Goal: Check status: Check status

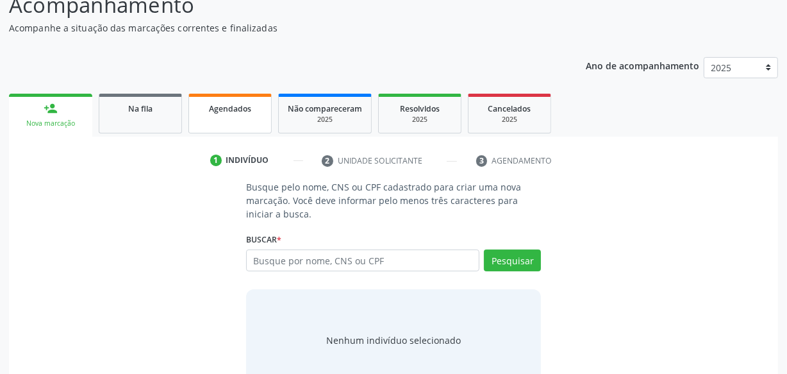
click at [256, 115] on link "Agendados" at bounding box center [229, 114] width 83 height 40
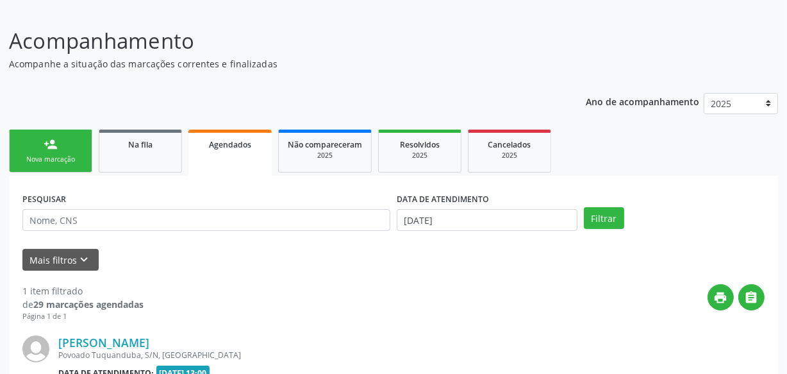
scroll to position [116, 0]
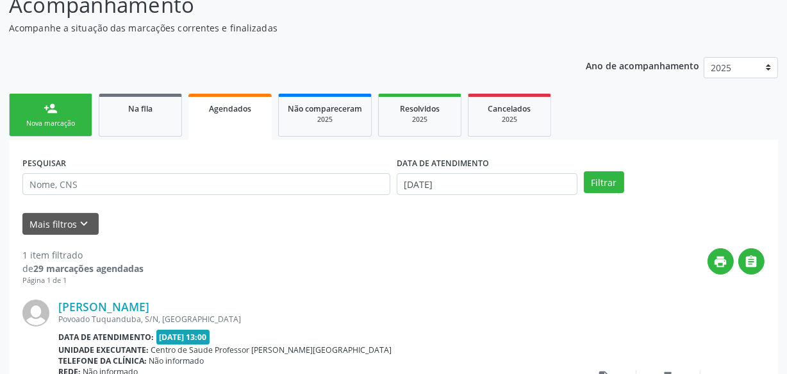
click at [53, 113] on div "person_add" at bounding box center [51, 108] width 14 height 14
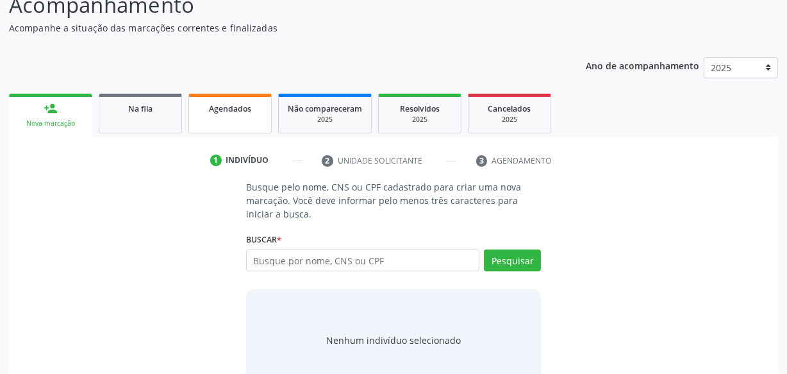
click at [215, 115] on link "Agendados" at bounding box center [229, 114] width 83 height 40
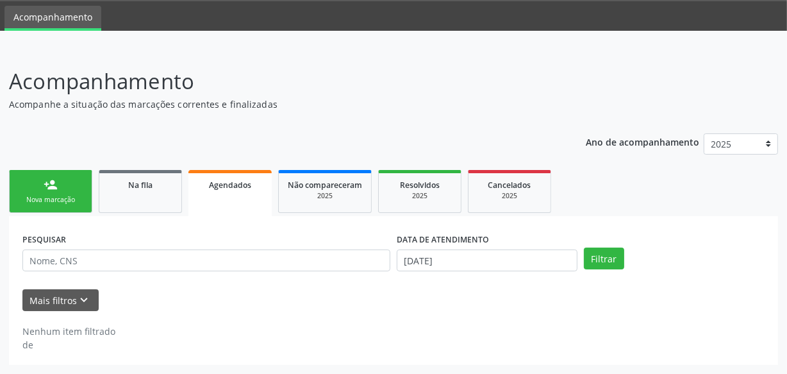
scroll to position [39, 0]
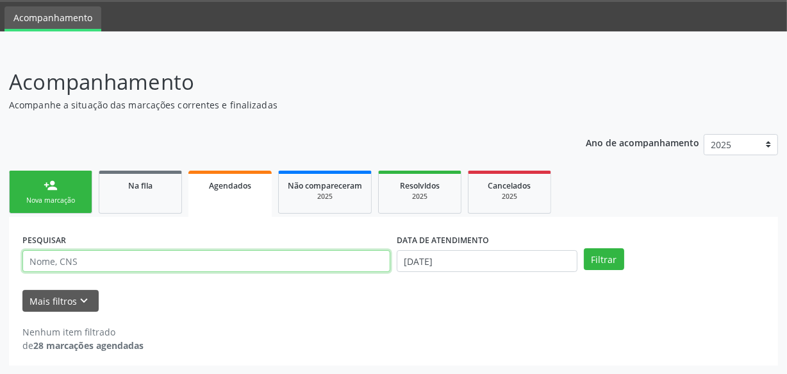
click at [133, 261] on input "text" at bounding box center [206, 261] width 368 height 22
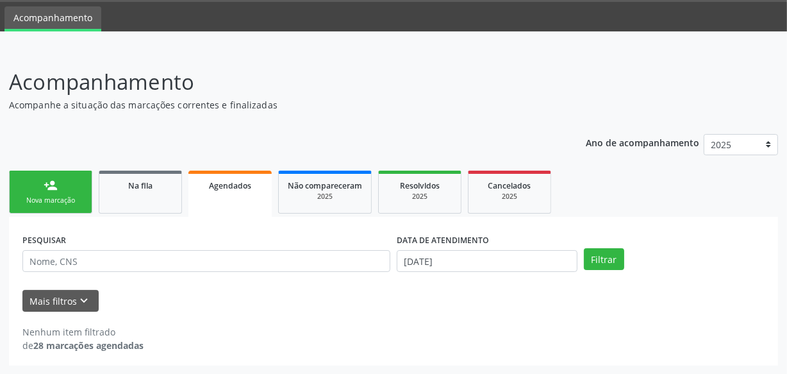
click at [208, 243] on div "PESQUISAR" at bounding box center [206, 255] width 374 height 50
click at [151, 187] on span "Na fila" at bounding box center [140, 185] width 24 height 11
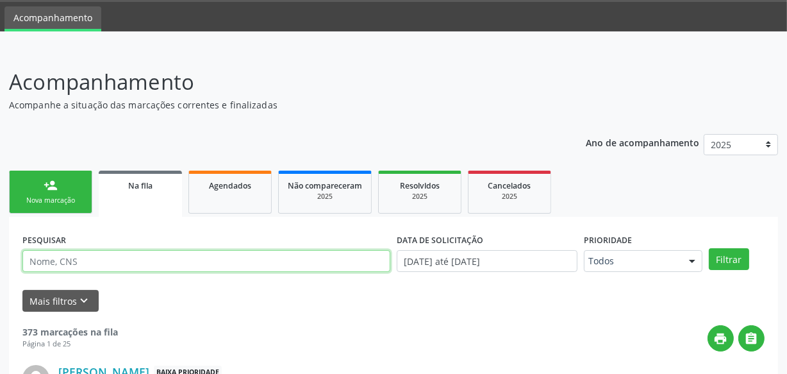
drag, startPoint x: 151, startPoint y: 187, endPoint x: 134, endPoint y: 254, distance: 69.3
click at [134, 254] on input "text" at bounding box center [206, 261] width 368 height 22
type input "[PERSON_NAME]"
click at [709, 248] on button "Filtrar" at bounding box center [729, 259] width 40 height 22
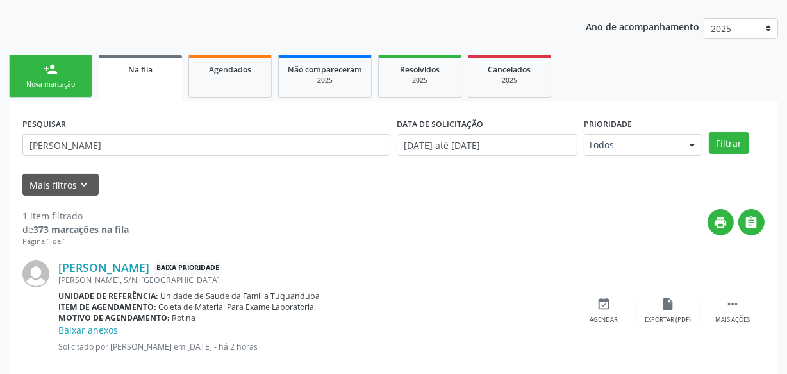
scroll to position [178, 0]
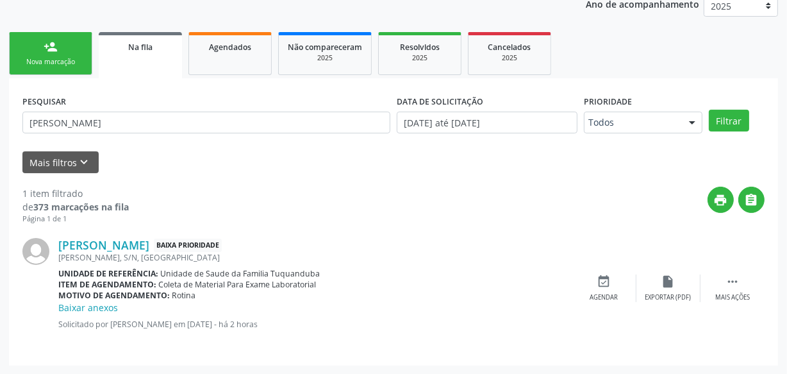
click at [199, 254] on div "[PERSON_NAME], S/N, [GEOGRAPHIC_DATA]" at bounding box center [315, 257] width 514 height 11
click at [130, 50] on span "Na fila" at bounding box center [140, 47] width 24 height 11
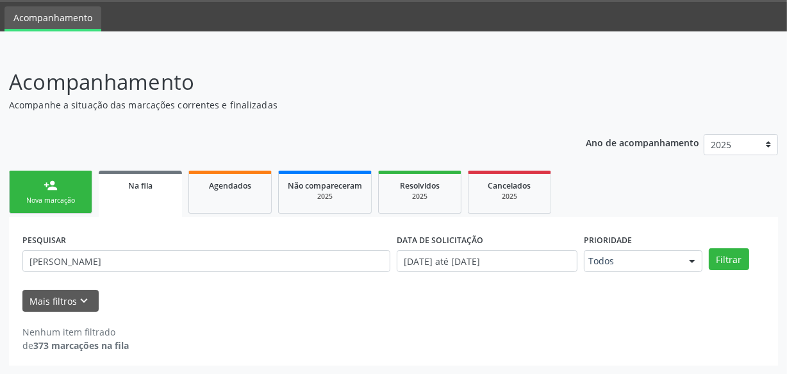
click at [64, 195] on div "Nova marcação" at bounding box center [51, 200] width 64 height 10
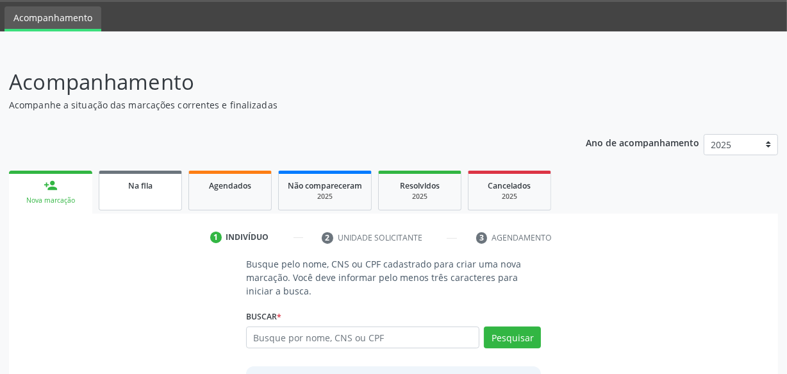
click at [124, 190] on div "Na fila" at bounding box center [140, 184] width 64 height 13
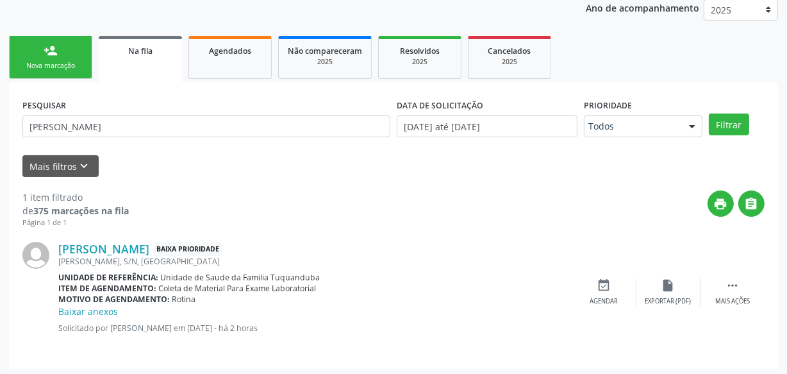
scroll to position [178, 0]
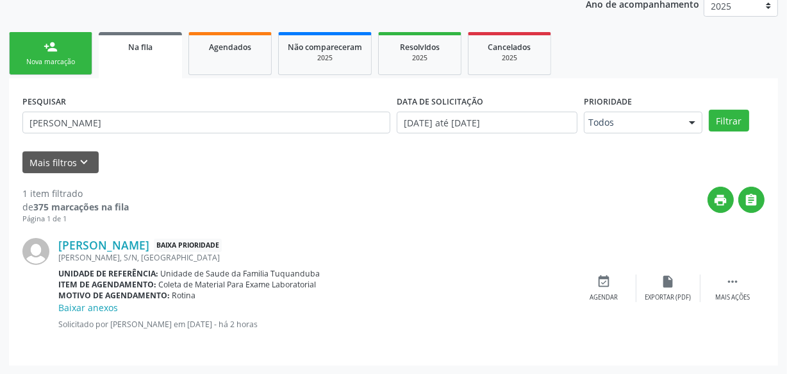
click at [57, 35] on link "person_add Nova marcação" at bounding box center [50, 53] width 83 height 43
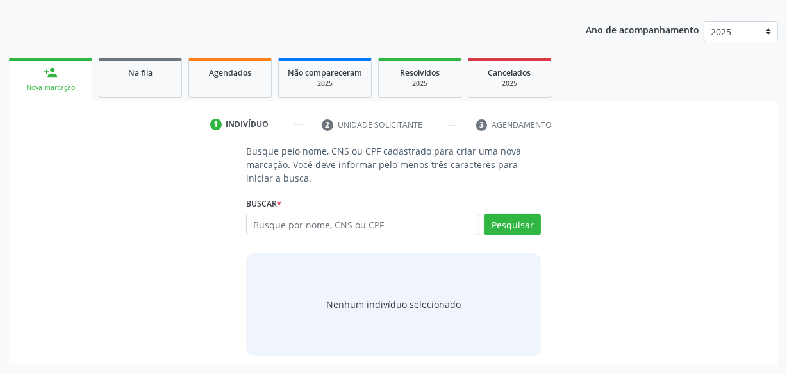
scroll to position [151, 0]
click at [169, 88] on link "Na fila" at bounding box center [140, 78] width 83 height 40
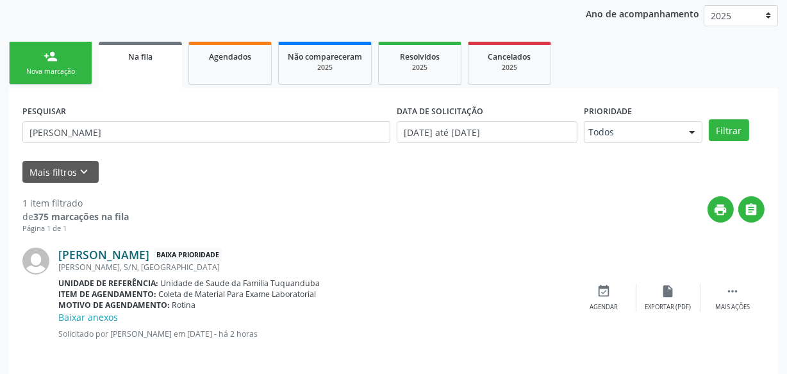
scroll to position [178, 0]
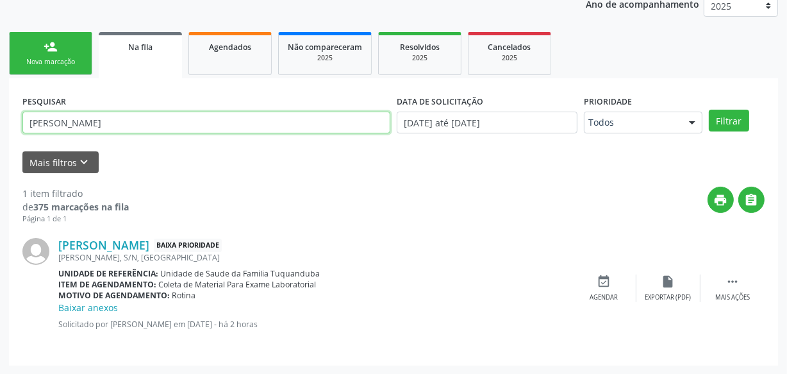
drag, startPoint x: 99, startPoint y: 124, endPoint x: 0, endPoint y: 122, distance: 99.4
click at [0, 122] on div "Acompanhamento Acompanhe a situação das marcações correntes e finalizadas Relat…" at bounding box center [393, 142] width 787 height 463
click at [709, 110] on button "Filtrar" at bounding box center [729, 121] width 40 height 22
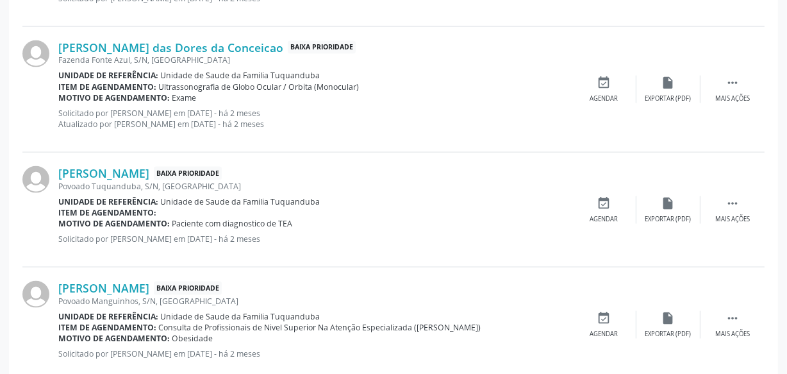
scroll to position [1839, 0]
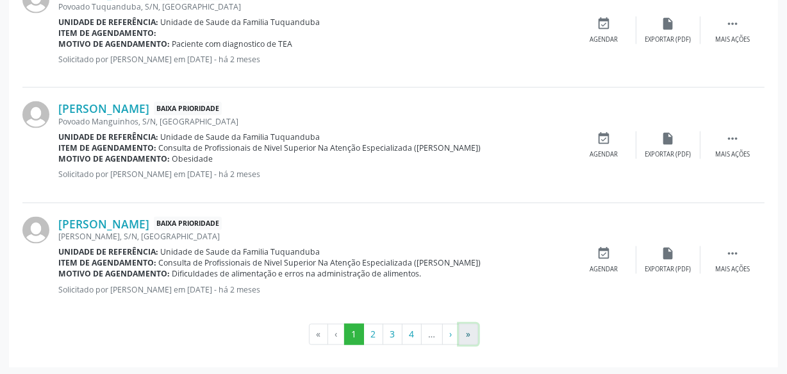
click at [468, 333] on button "»" at bounding box center [468, 335] width 19 height 22
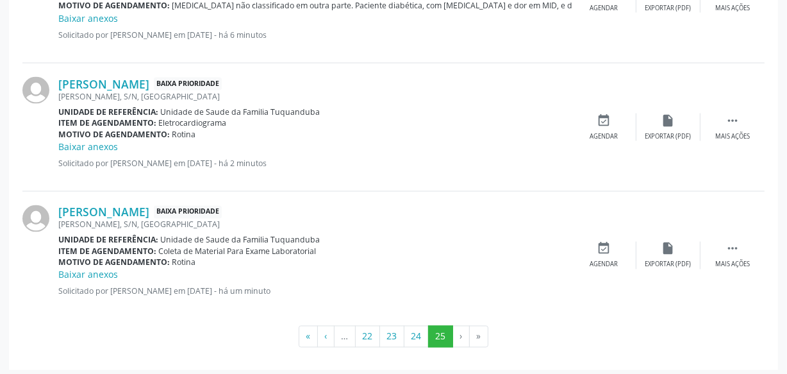
scroll to position [1998, 0]
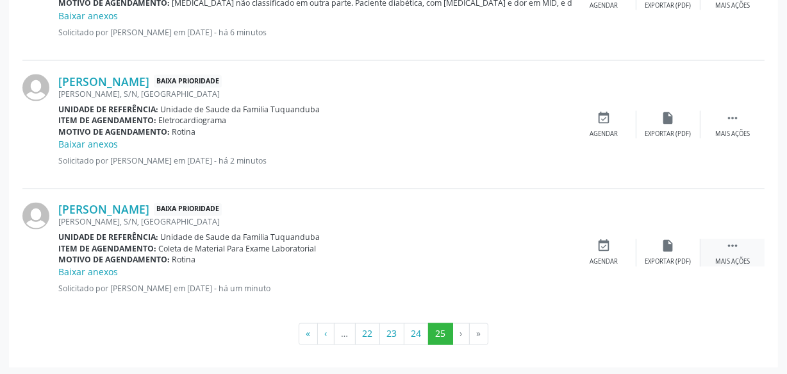
click at [735, 241] on icon "" at bounding box center [732, 246] width 14 height 14
click at [546, 242] on icon "print" at bounding box center [540, 246] width 14 height 14
click at [419, 337] on button "24" at bounding box center [416, 334] width 25 height 22
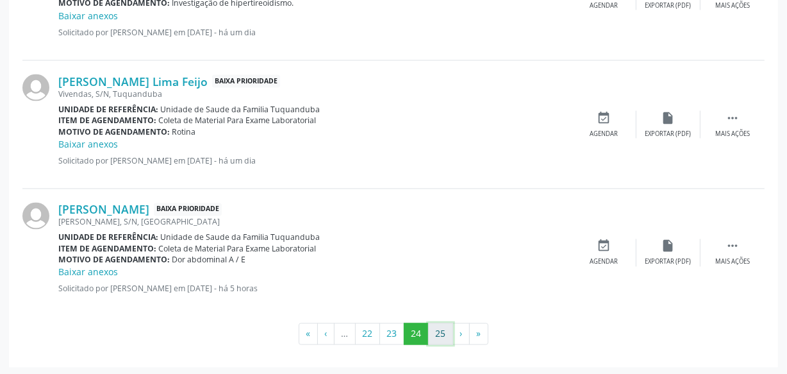
click at [442, 333] on button "25" at bounding box center [440, 334] width 25 height 22
